Goal: Information Seeking & Learning: Learn about a topic

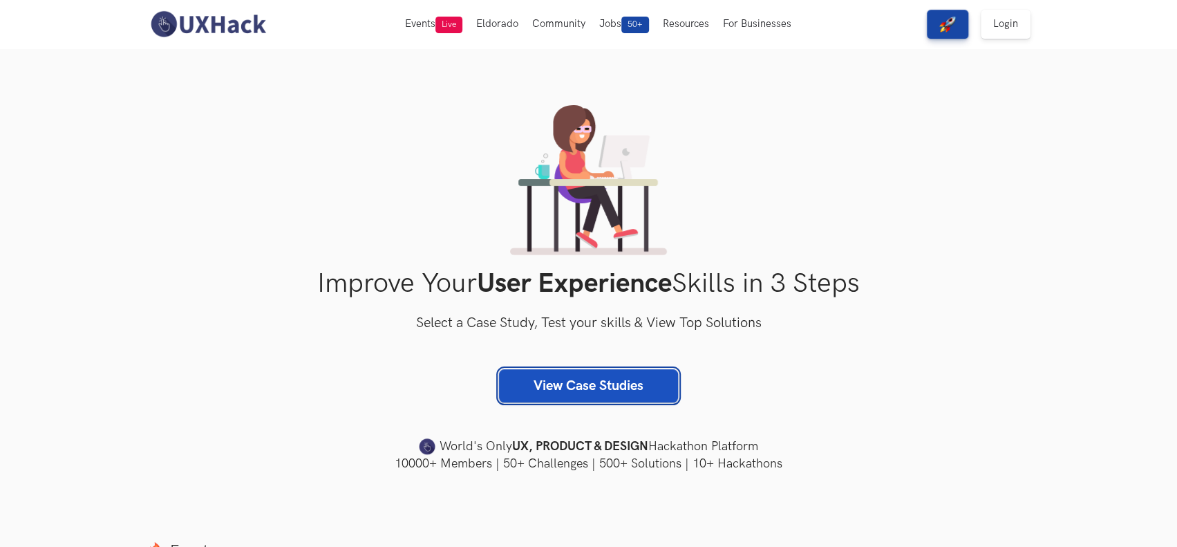
click at [609, 386] on link "View Case Studies" at bounding box center [588, 385] width 179 height 33
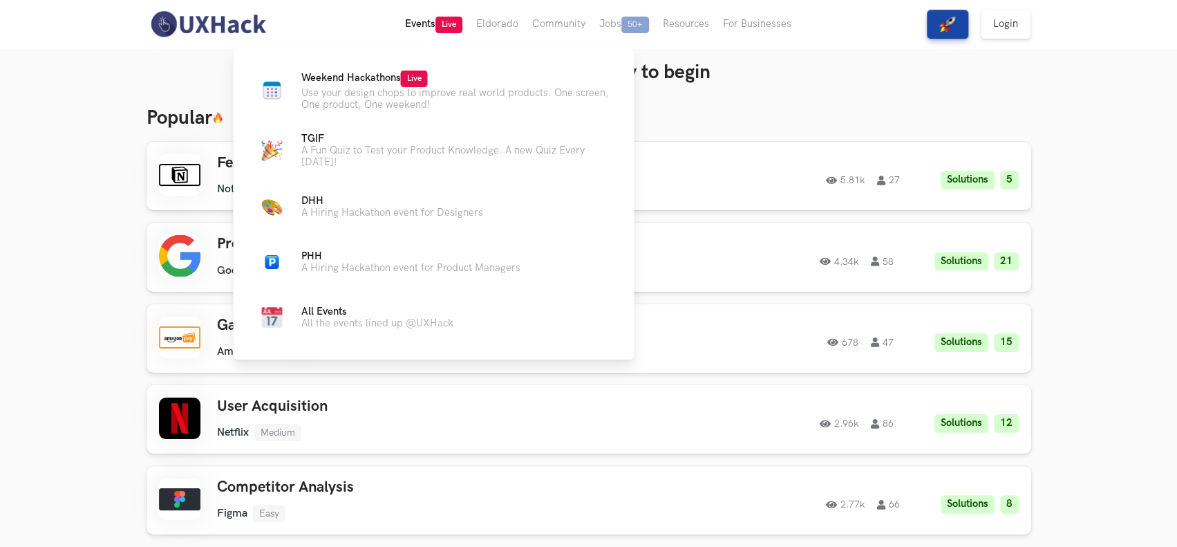
click at [416, 21] on button "Events Live" at bounding box center [433, 24] width 71 height 48
click at [422, 19] on button "Events Live" at bounding box center [433, 24] width 71 height 48
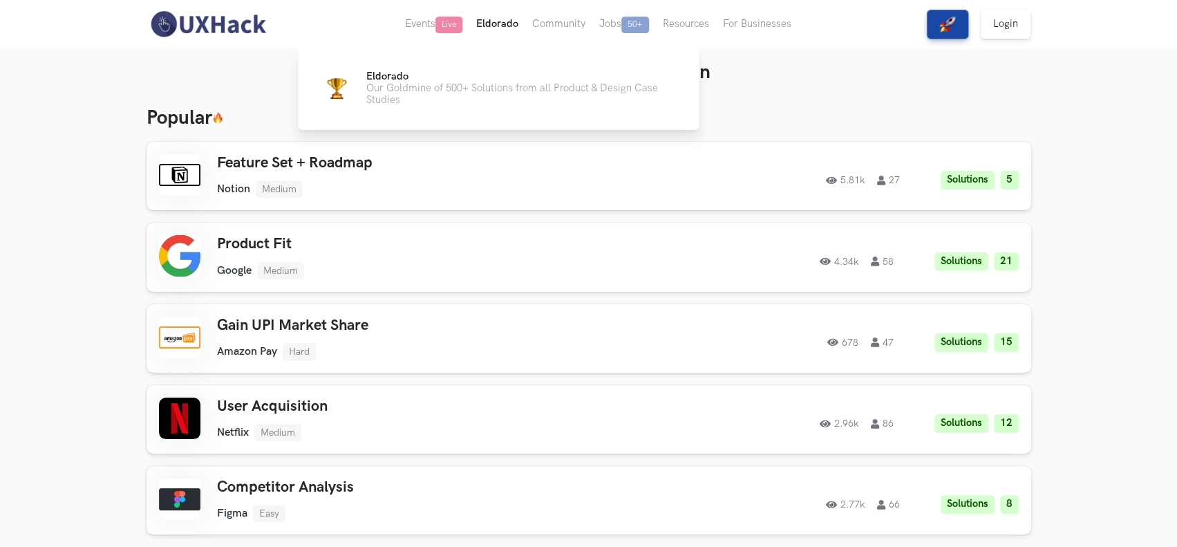
click at [485, 30] on button "Eldorado" at bounding box center [497, 24] width 56 height 48
click at [498, 21] on button "Eldorado" at bounding box center [497, 24] width 56 height 48
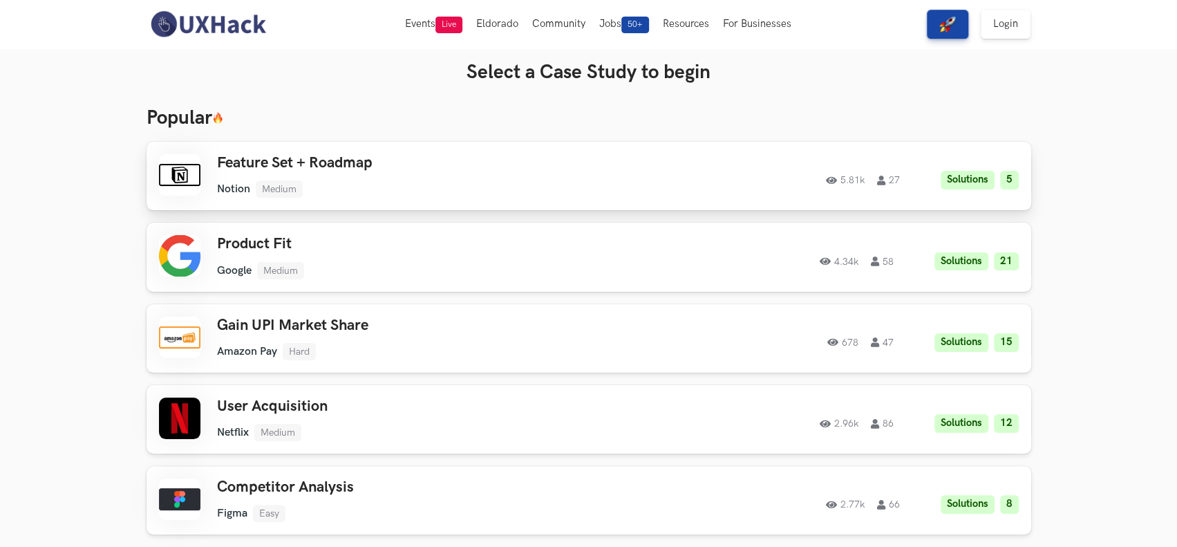
click at [399, 171] on h3 "Feature Set + Roadmap" at bounding box center [413, 163] width 393 height 18
drag, startPoint x: 1015, startPoint y: 28, endPoint x: 1010, endPoint y: 42, distance: 14.6
click at [1015, 28] on link "Login" at bounding box center [1006, 24] width 50 height 29
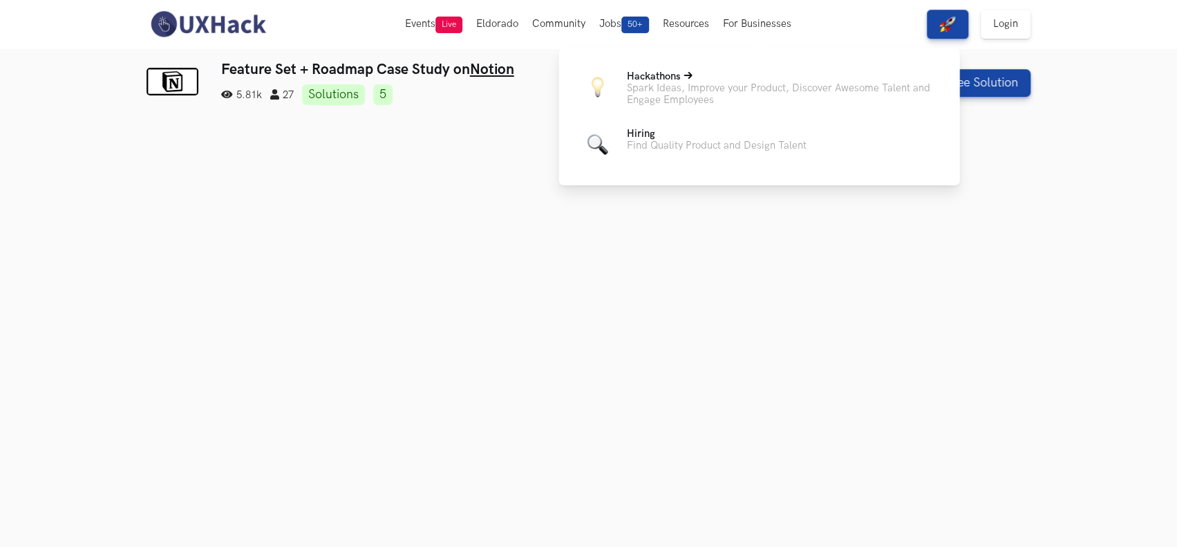
click at [730, 87] on p "Spark Ideas, Improve your Product, Discover Awesome Talent and Engage Employees" at bounding box center [782, 93] width 311 height 23
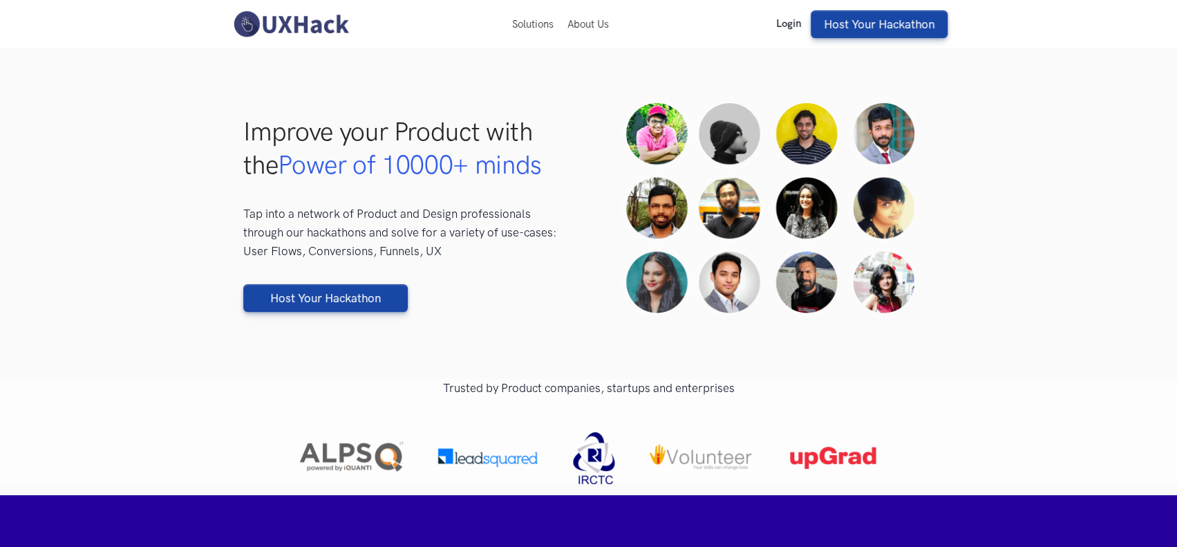
click at [779, 21] on link "Login" at bounding box center [788, 24] width 39 height 12
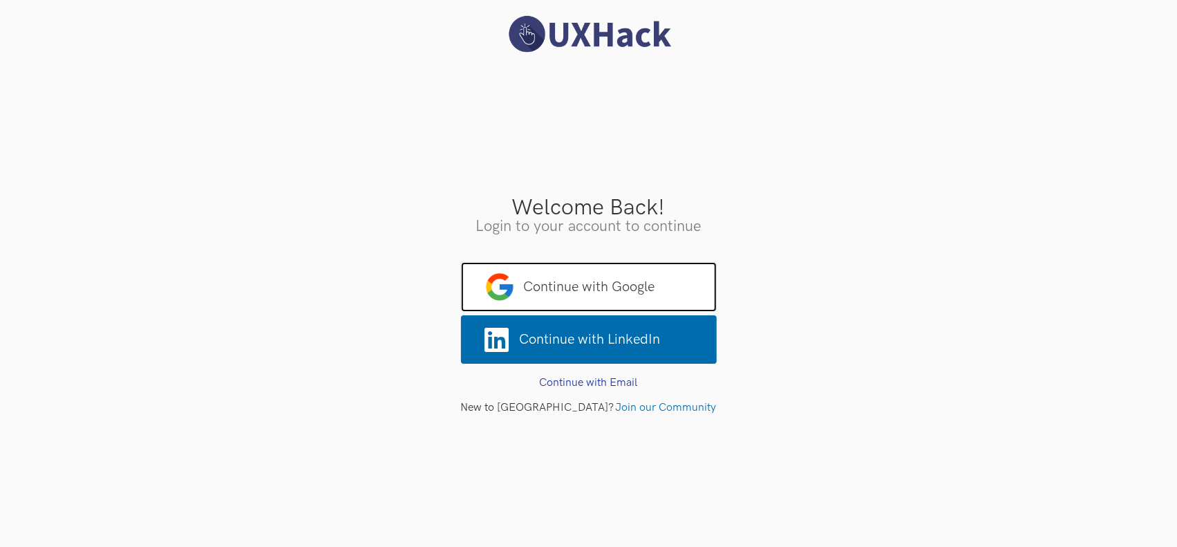
click at [637, 288] on span "Continue with Google" at bounding box center [589, 287] width 256 height 50
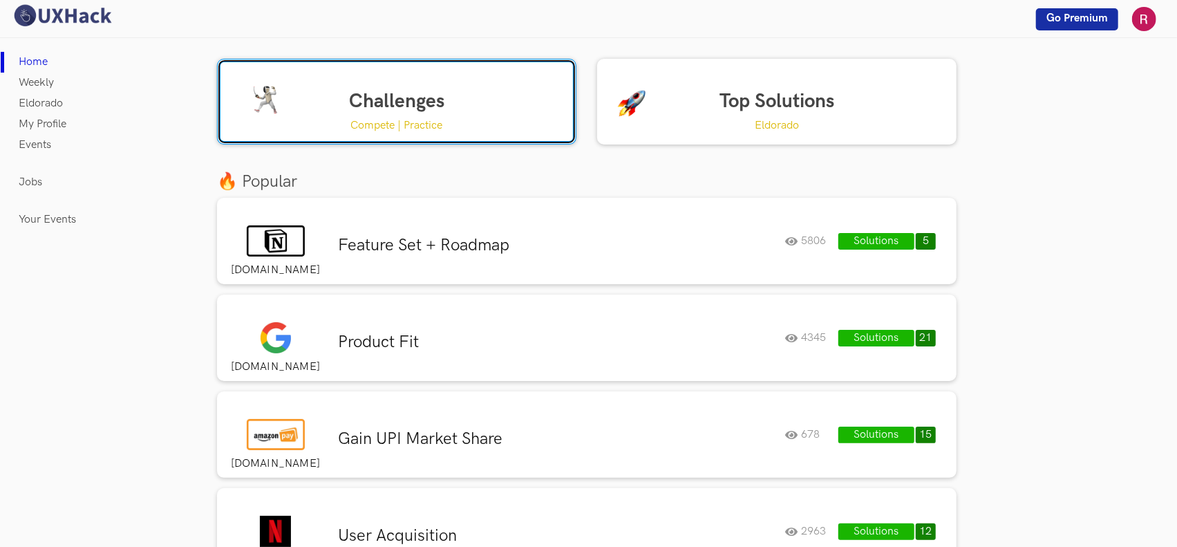
click at [430, 96] on link "Challenges Compete | Practice" at bounding box center [396, 102] width 359 height 86
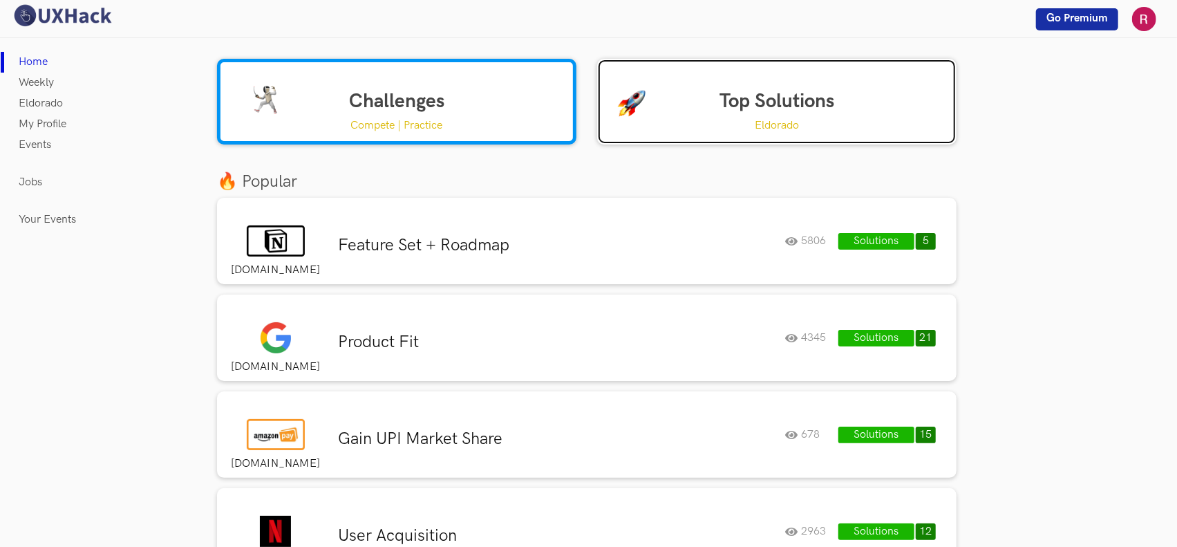
click at [704, 100] on link "Top Solutions Eldorado" at bounding box center [776, 102] width 359 height 86
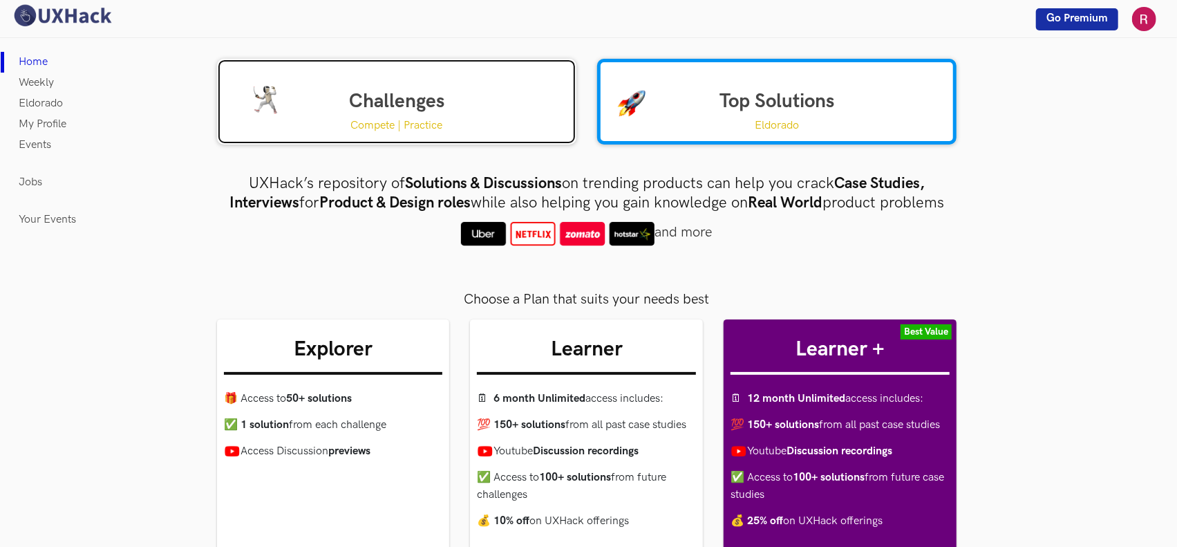
click at [405, 102] on link "Challenges Compete | Practice" at bounding box center [396, 102] width 359 height 86
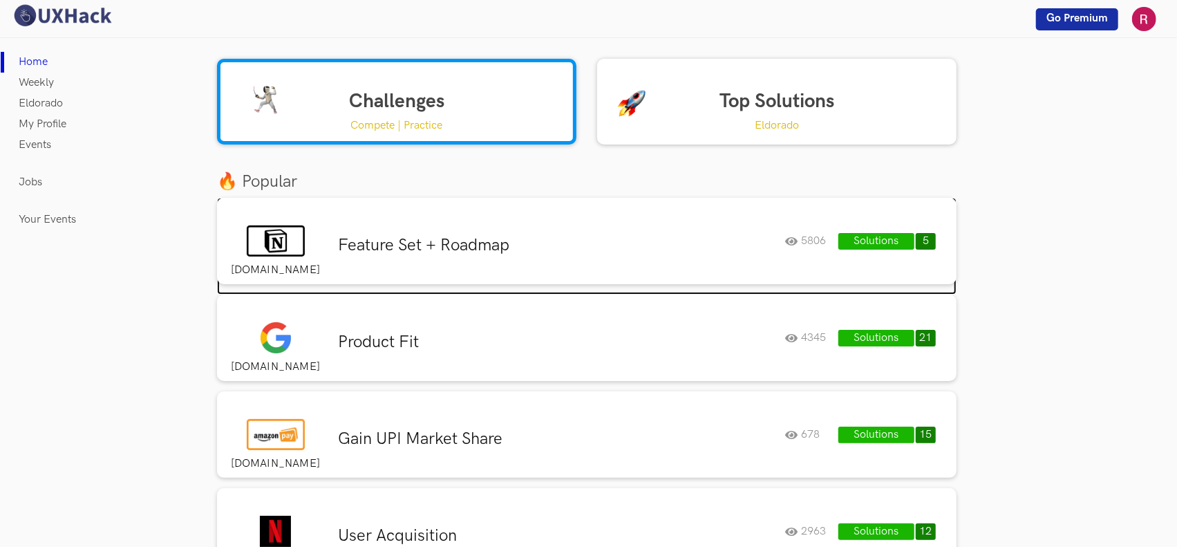
click at [626, 227] on div "Feature Set + Roadmap 5806 Solutions 5 5806" at bounding box center [633, 241] width 610 height 40
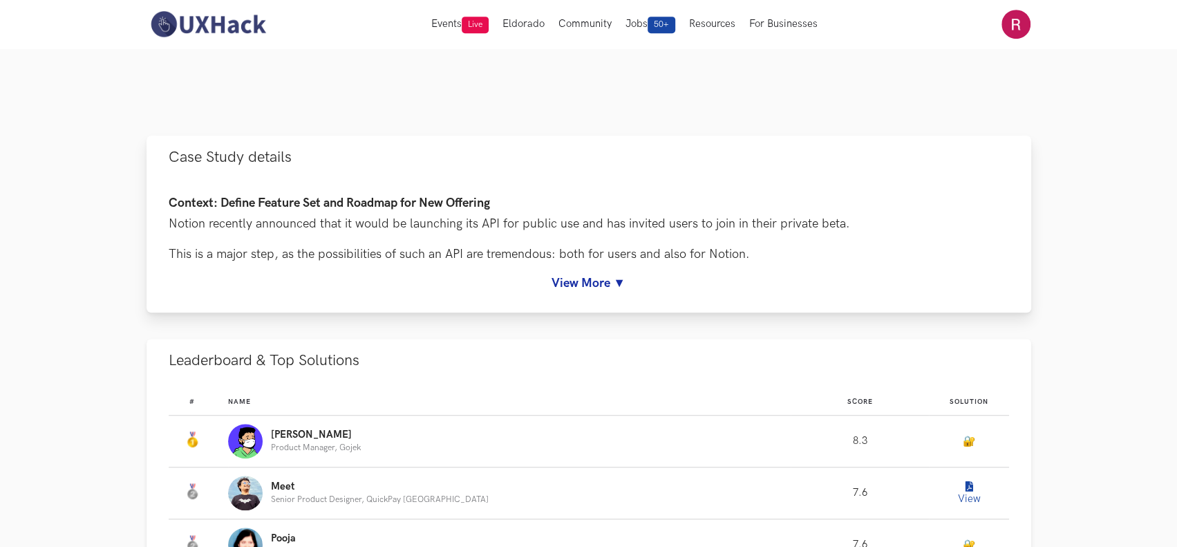
scroll to position [460, 0]
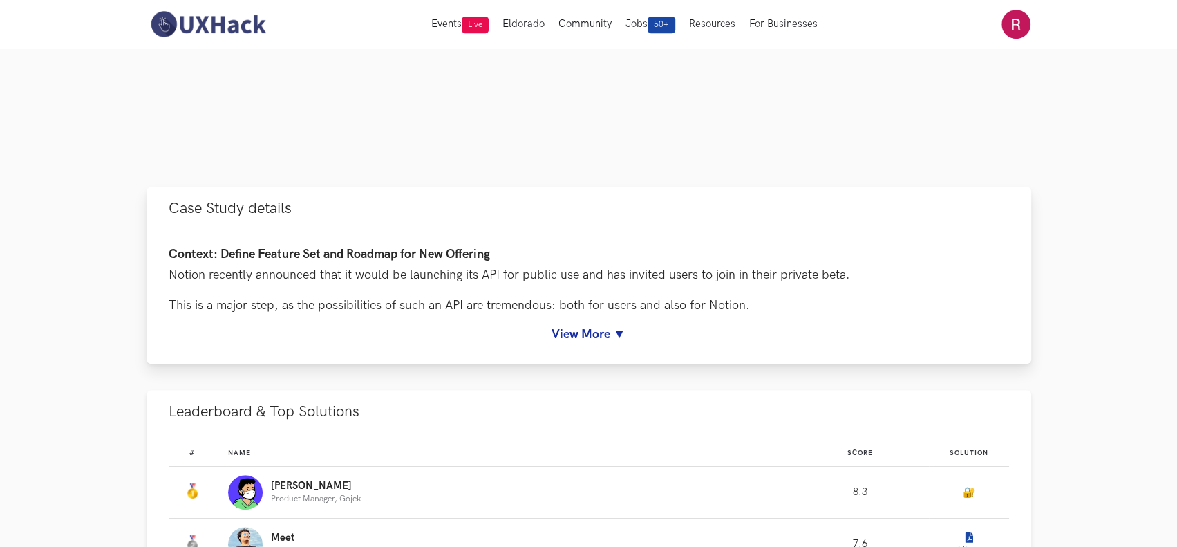
click at [610, 332] on link "View More ▼" at bounding box center [589, 334] width 840 height 15
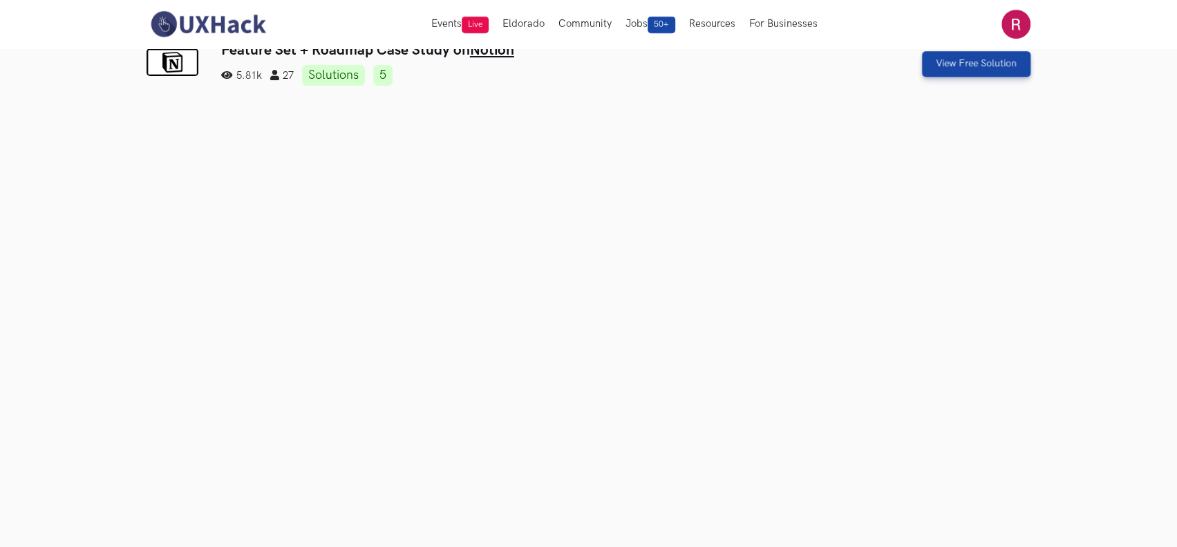
scroll to position [0, 0]
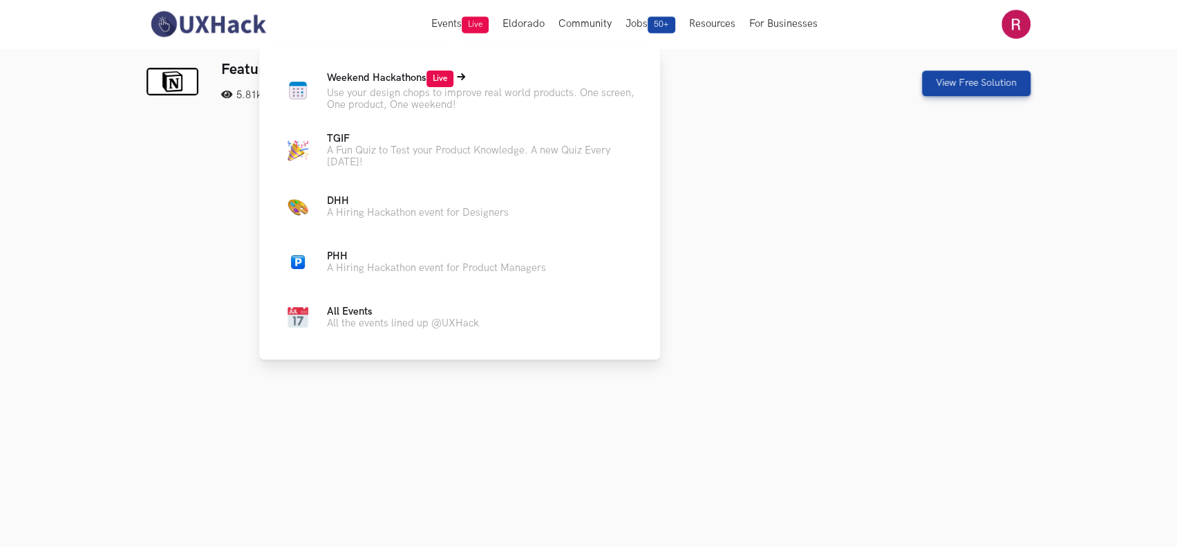
click at [395, 84] on span "Weekend Hackathons Live" at bounding box center [390, 78] width 126 height 12
